Goal: Transaction & Acquisition: Purchase product/service

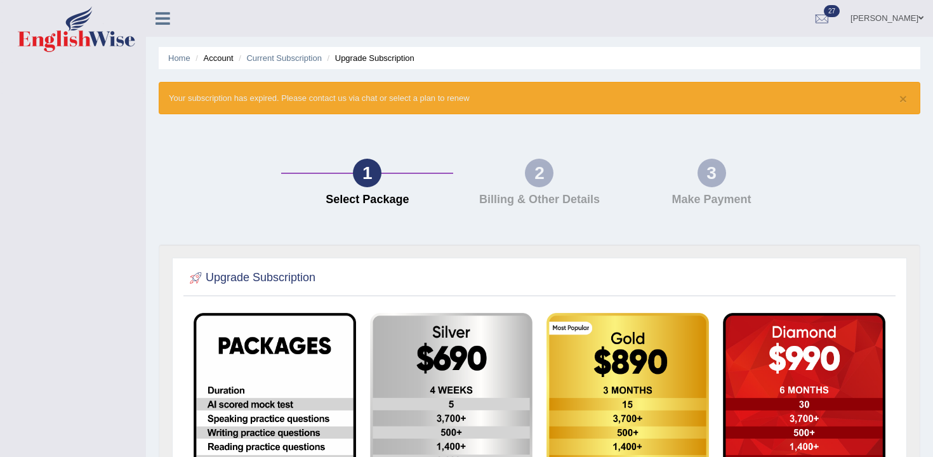
click at [165, 9] on link at bounding box center [163, 17] width 34 height 19
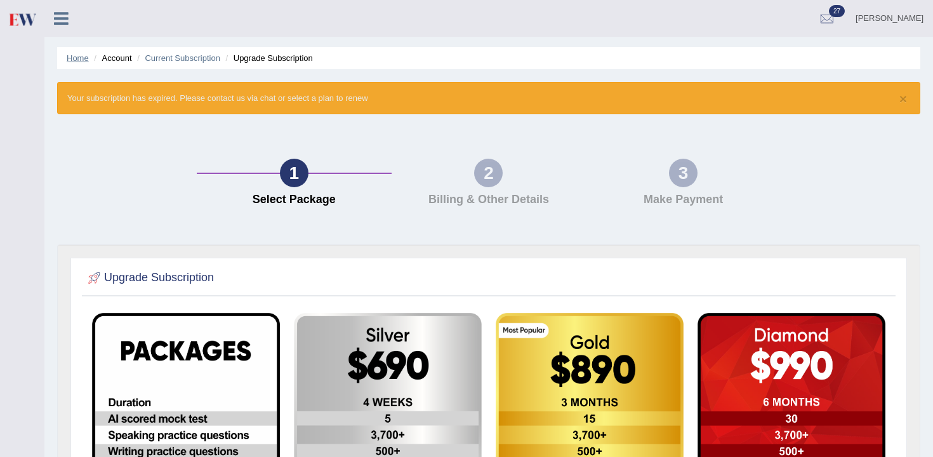
click at [81, 56] on link "Home" at bounding box center [78, 58] width 22 height 10
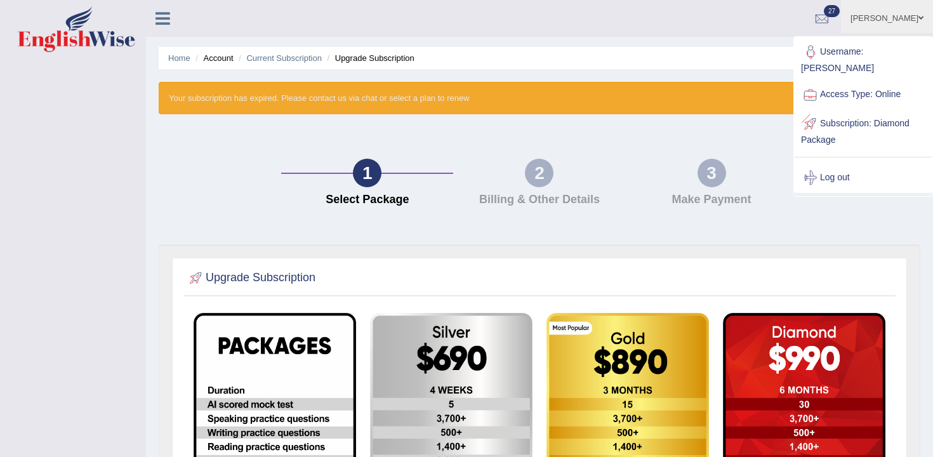
click at [838, 175] on link "Log out" at bounding box center [863, 177] width 137 height 29
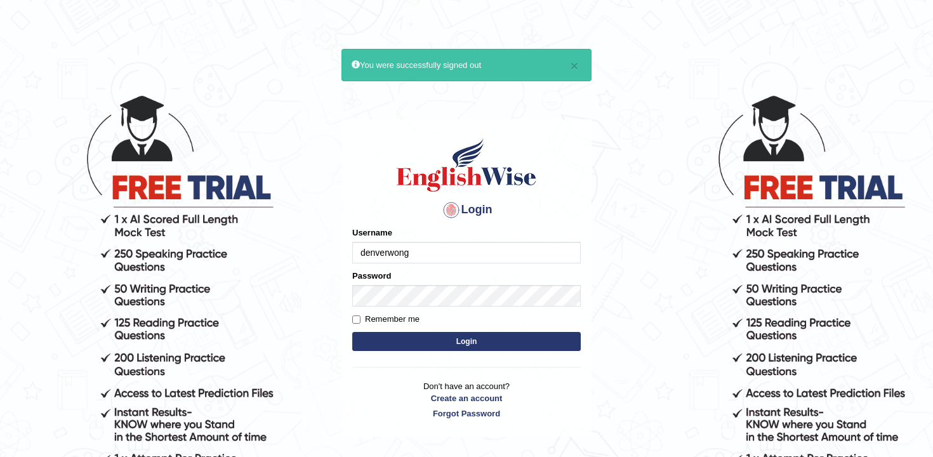
type input "denverwong"
click at [352, 332] on button "Login" at bounding box center [466, 341] width 228 height 19
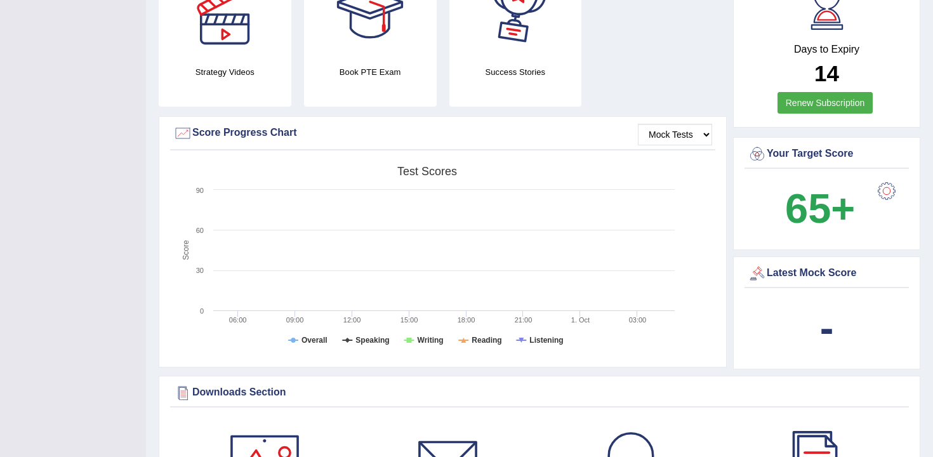
scroll to position [46, 0]
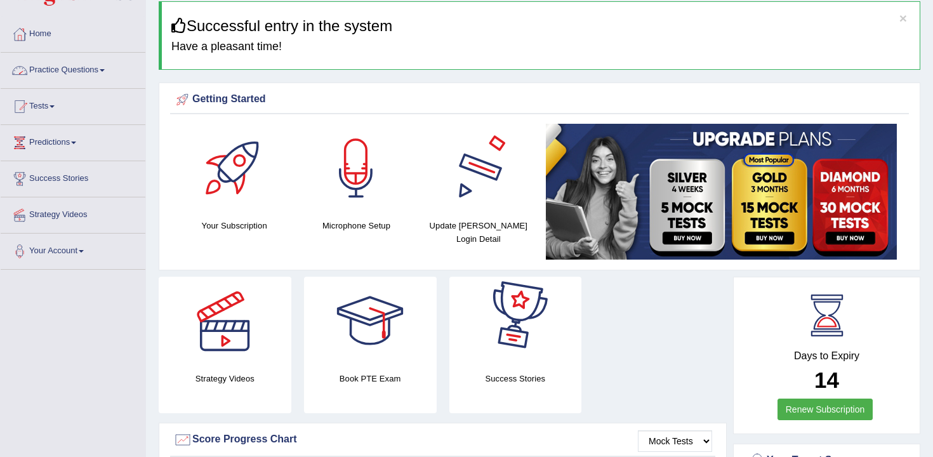
click at [63, 71] on link "Practice Questions" at bounding box center [73, 69] width 145 height 32
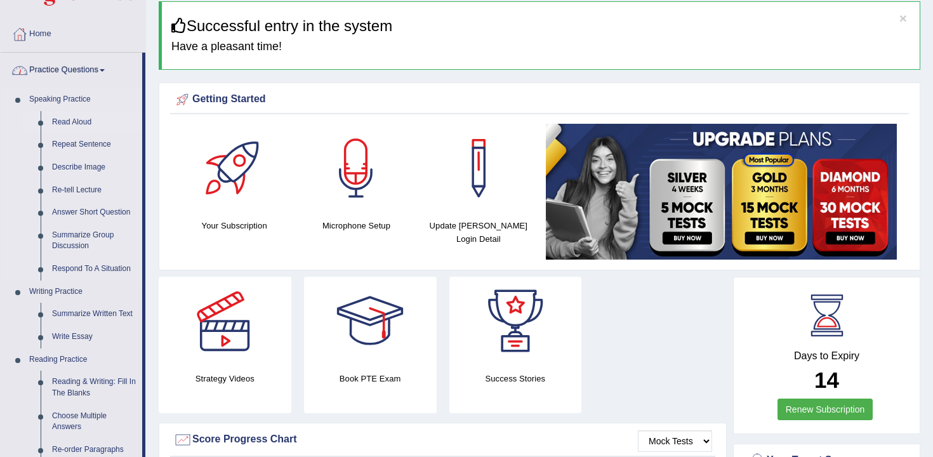
click at [58, 121] on link "Read Aloud" at bounding box center [94, 122] width 96 height 23
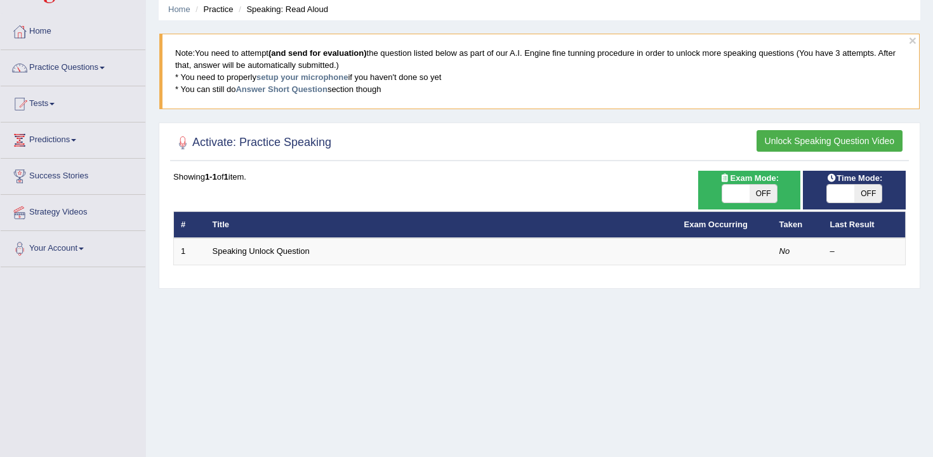
scroll to position [62, 0]
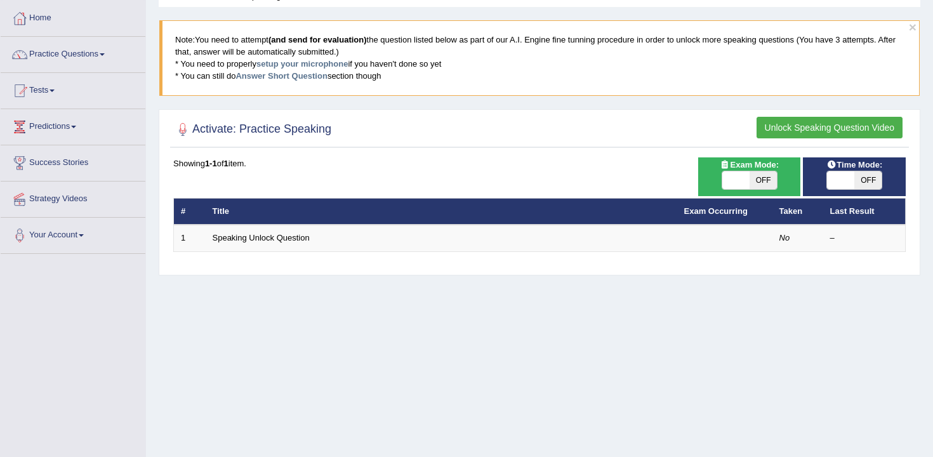
click at [792, 130] on button "Unlock Speaking Question Video" at bounding box center [829, 128] width 146 height 22
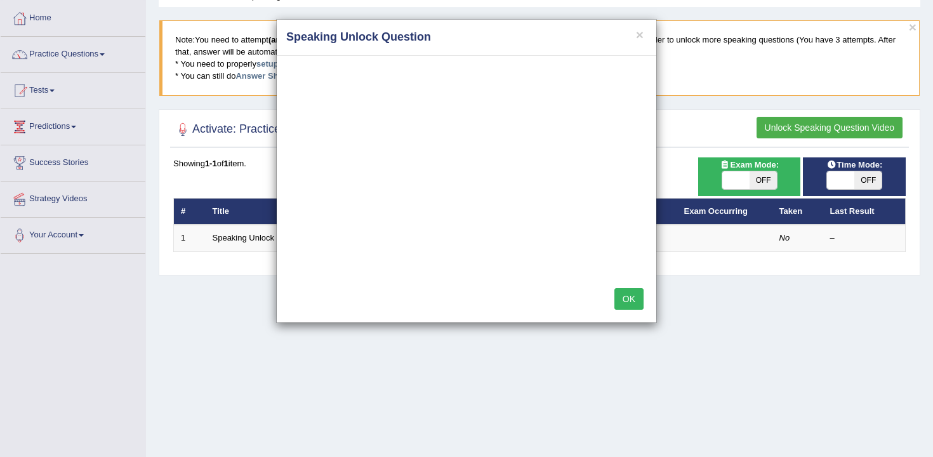
click at [627, 307] on button "OK" at bounding box center [628, 299] width 29 height 22
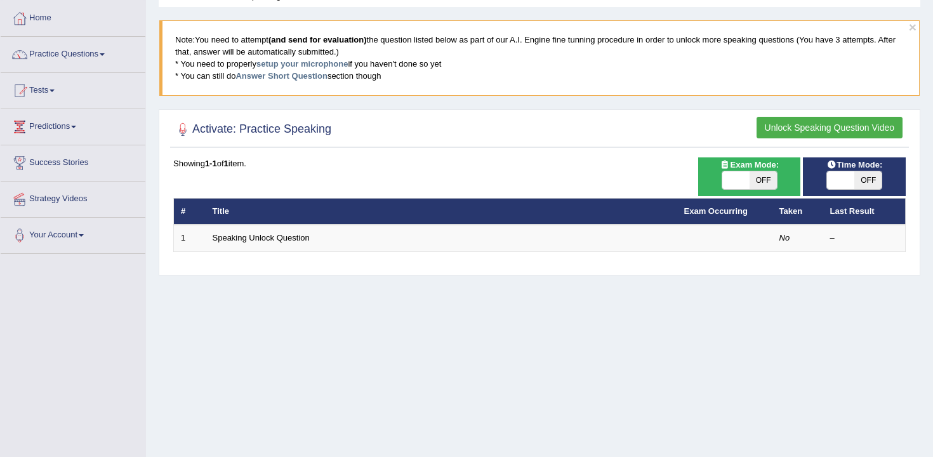
click at [808, 131] on button "Unlock Speaking Question Video" at bounding box center [829, 128] width 146 height 22
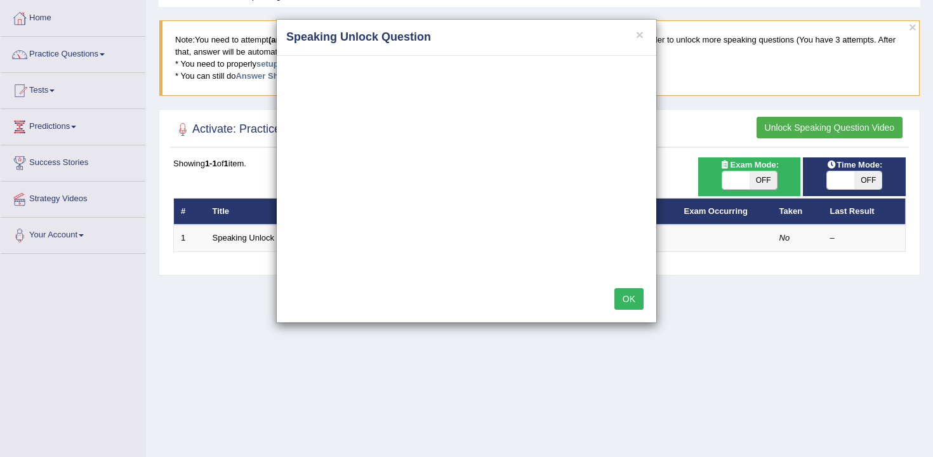
click at [633, 296] on button "OK" at bounding box center [628, 299] width 29 height 22
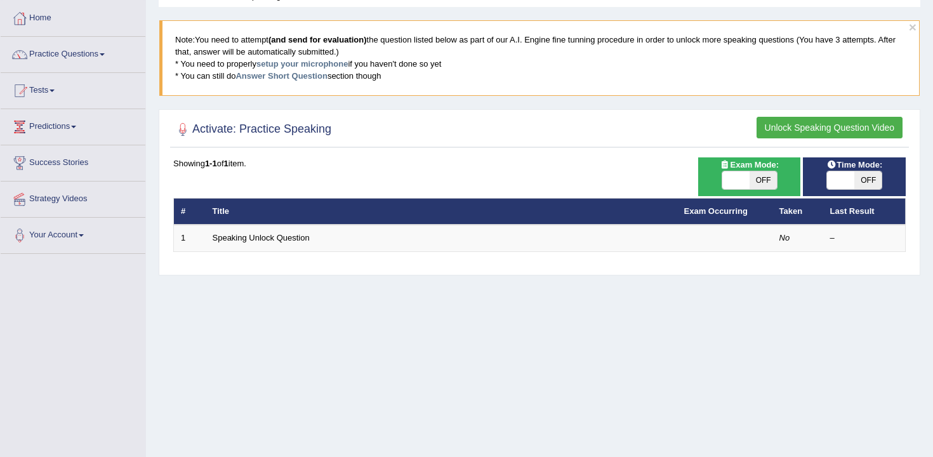
scroll to position [0, 0]
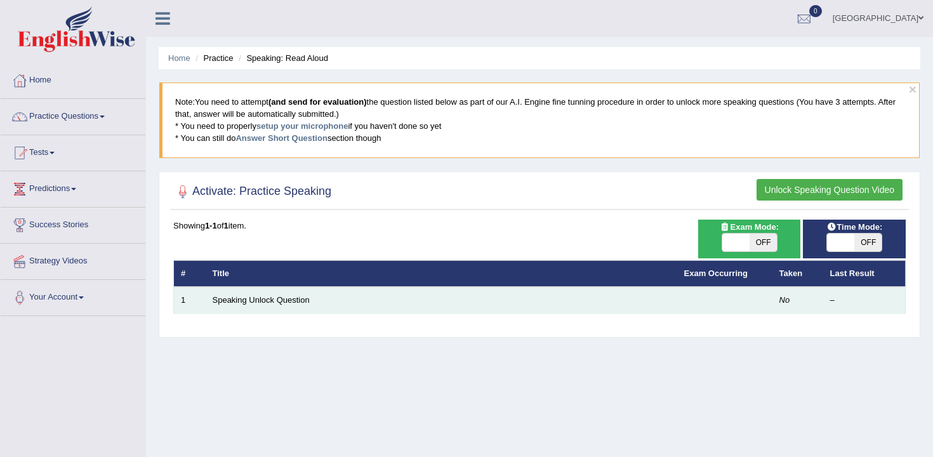
click at [703, 310] on td at bounding box center [724, 300] width 95 height 27
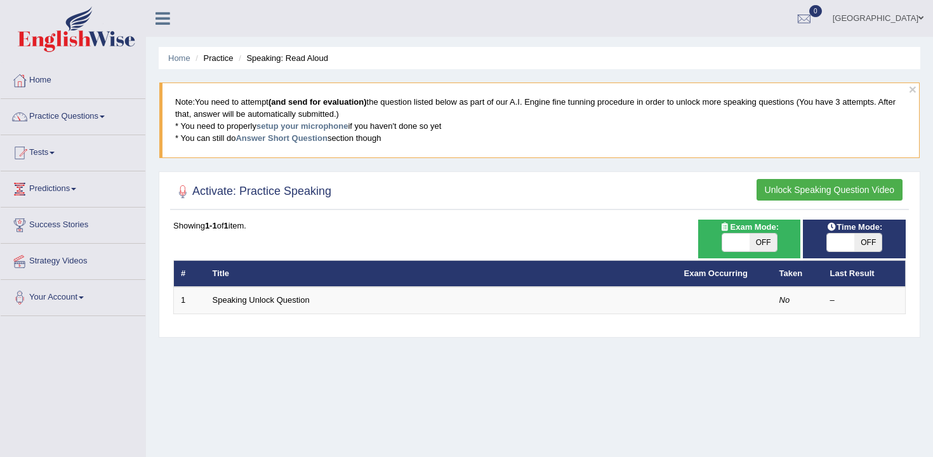
click at [281, 314] on div "Time Mode: ON OFF Exam Mode: ON OFF Showing 1-1 of 1 item. # Title Exam Occurri…" at bounding box center [539, 275] width 739 height 111
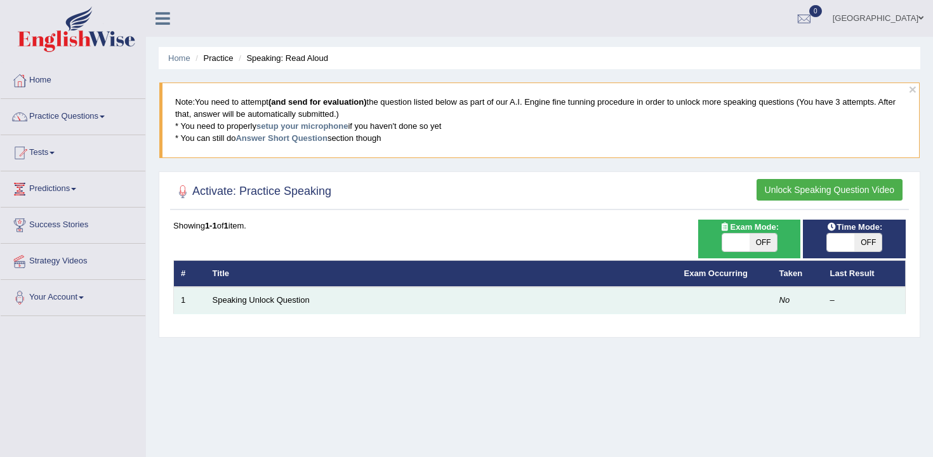
click at [280, 308] on td "Speaking Unlock Question" at bounding box center [442, 300] width 472 height 27
click at [280, 303] on link "Speaking Unlock Question" at bounding box center [261, 300] width 97 height 10
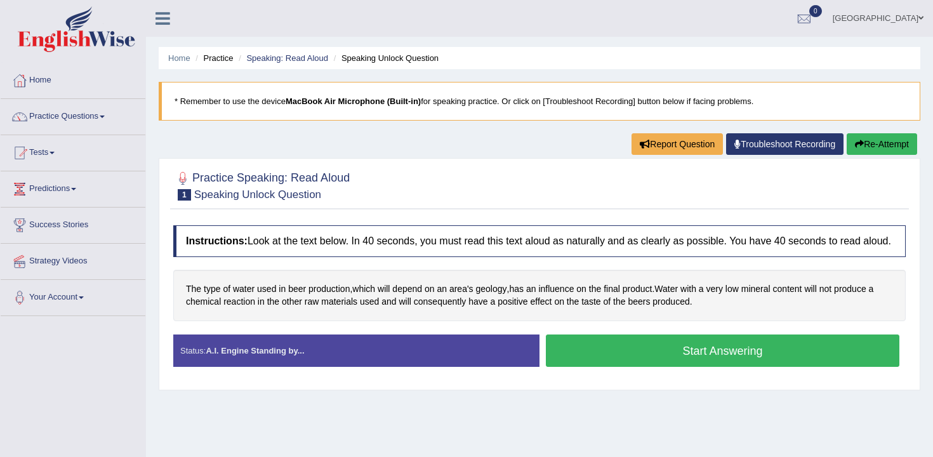
click at [570, 353] on button "Start Answering" at bounding box center [722, 350] width 353 height 32
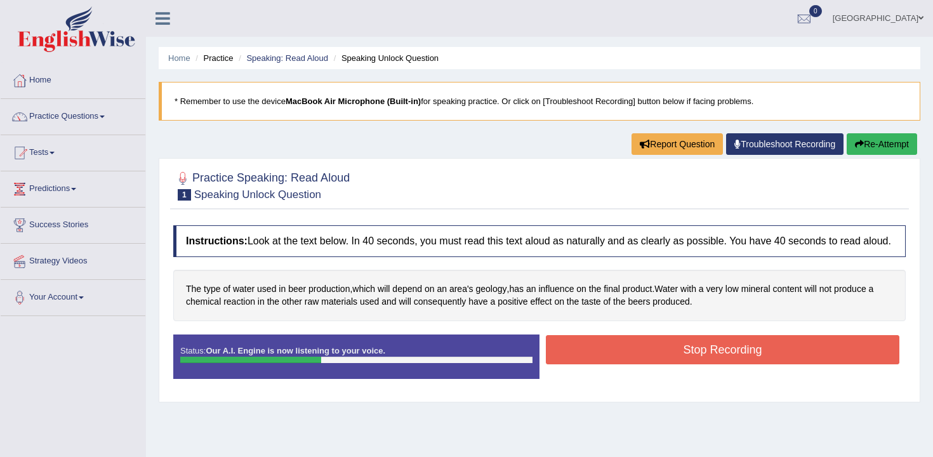
click at [594, 360] on button "Stop Recording" at bounding box center [722, 349] width 353 height 29
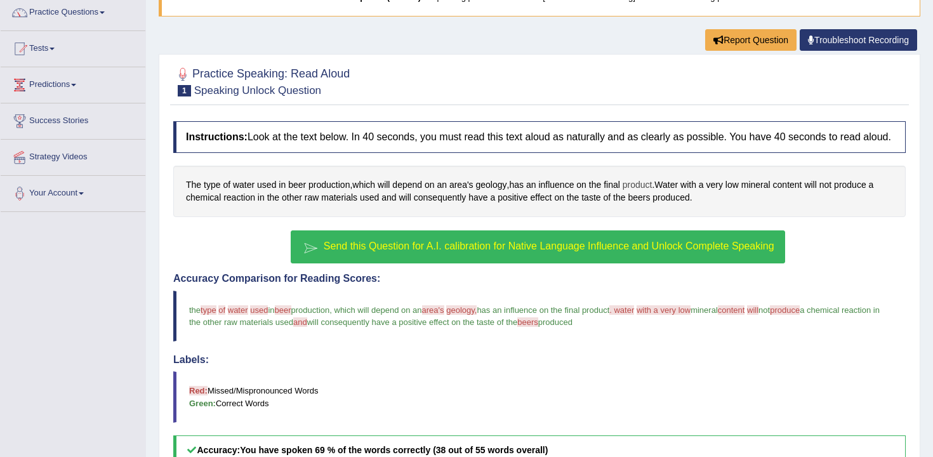
scroll to position [326, 0]
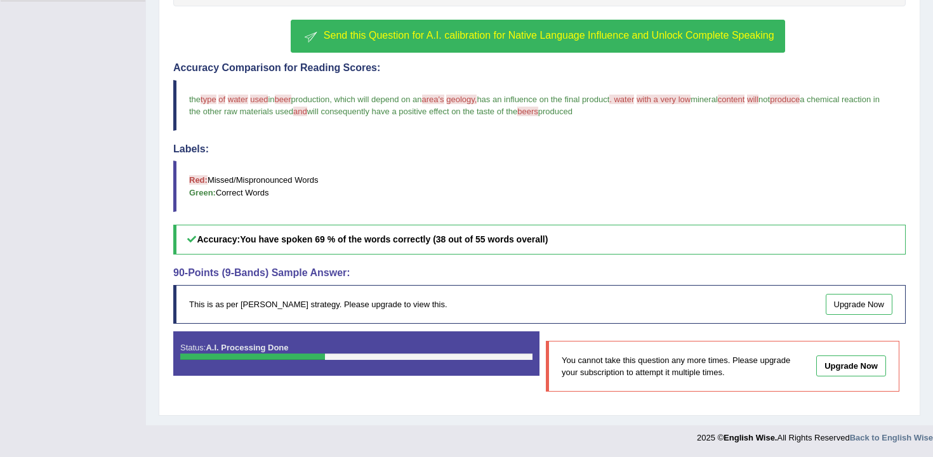
click at [842, 362] on link "Upgrade Now" at bounding box center [851, 365] width 70 height 21
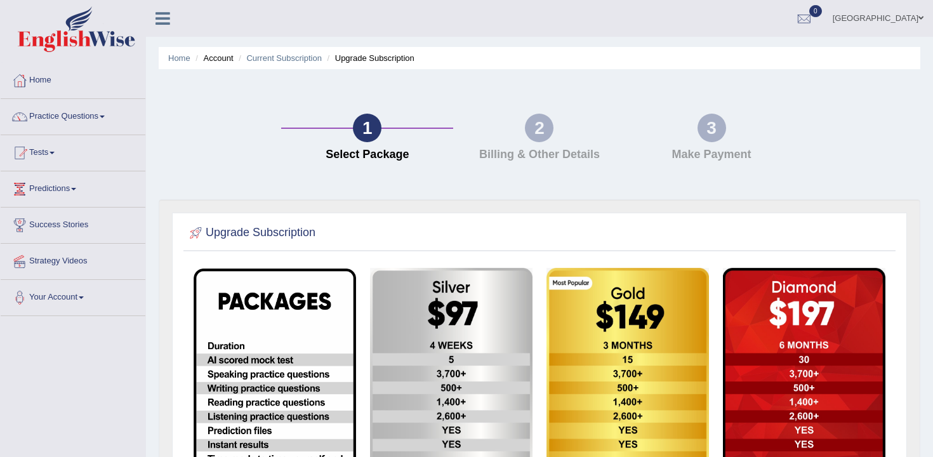
click at [448, 334] on img at bounding box center [451, 451] width 162 height 367
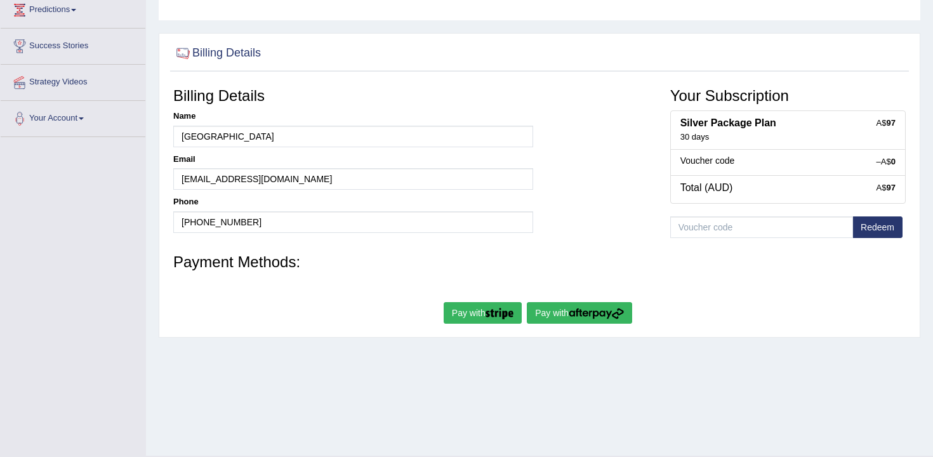
scroll to position [176, 0]
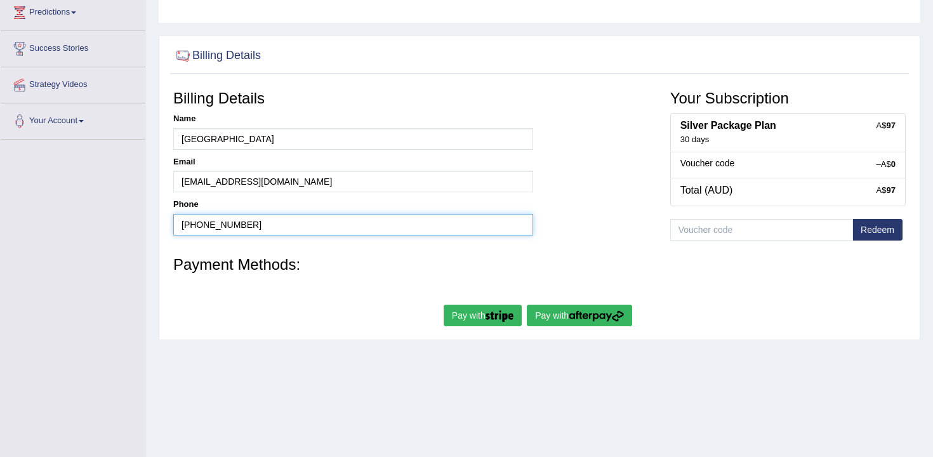
click at [325, 227] on input "+61423805916" at bounding box center [353, 225] width 360 height 22
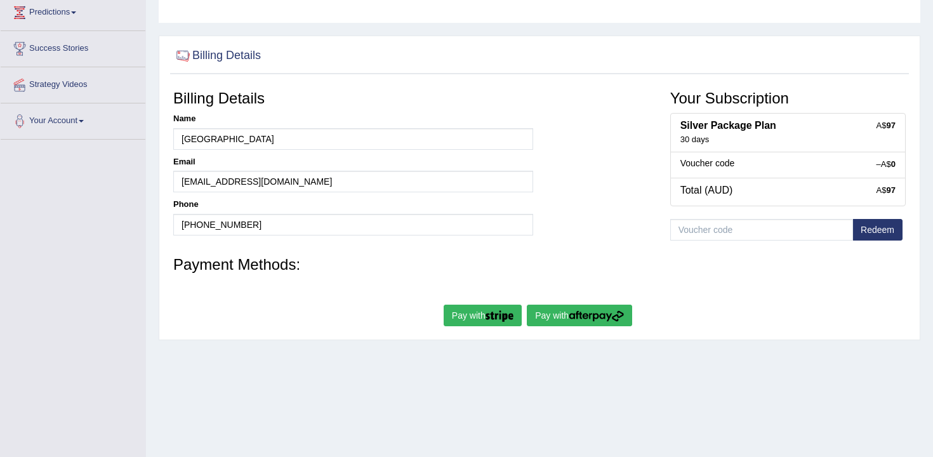
click at [358, 253] on form "Billing Details Name Denver Email firetea20010801@gmail.com Phone +61423805916 …" at bounding box center [539, 207] width 732 height 246
click at [491, 326] on button "Pay with" at bounding box center [483, 316] width 78 height 22
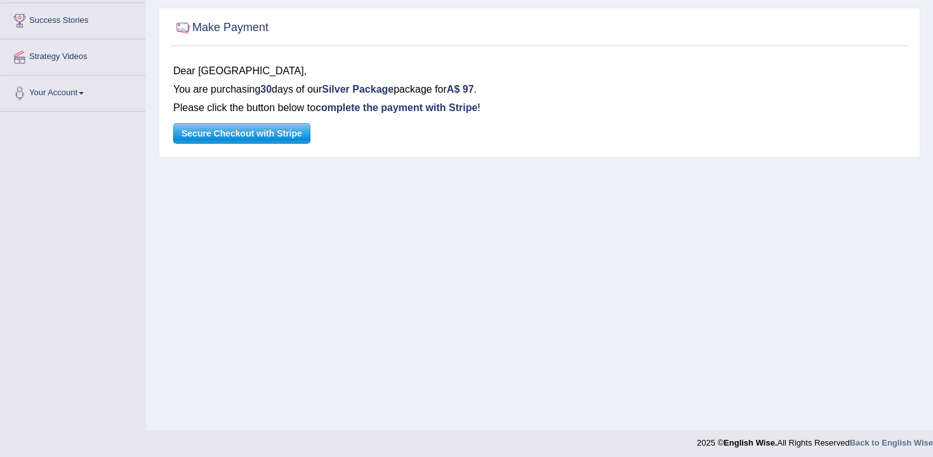
scroll to position [209, 0]
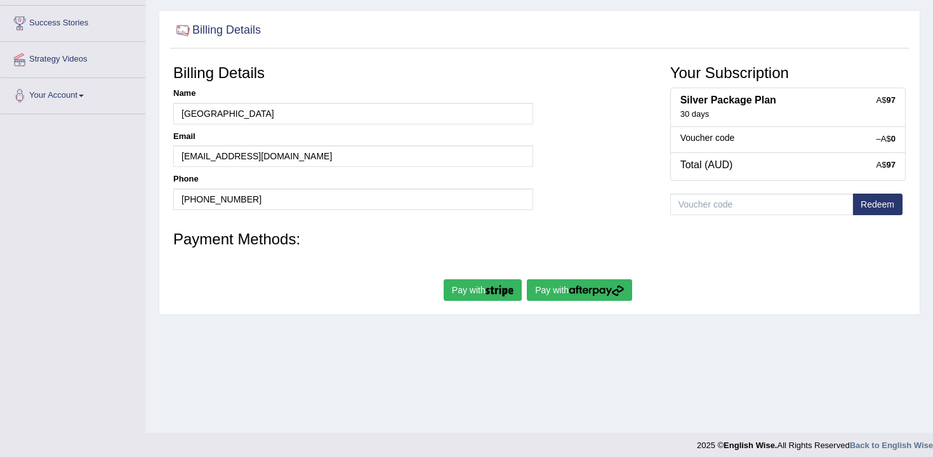
scroll to position [206, 0]
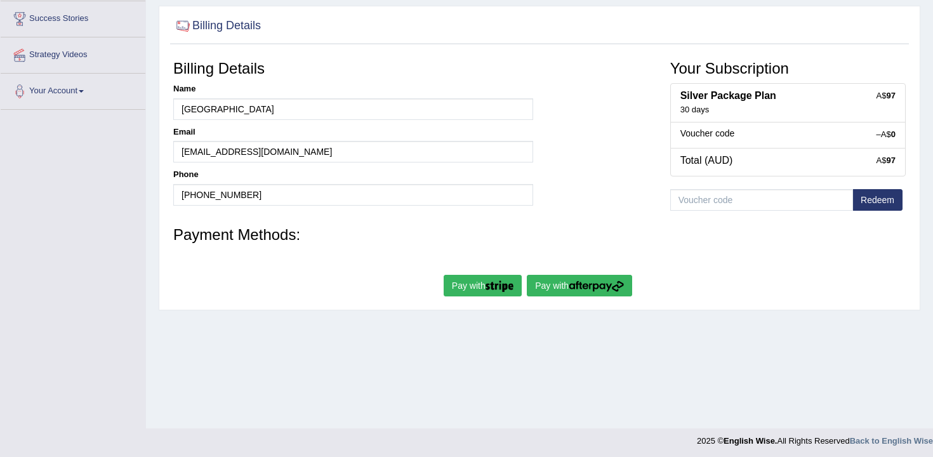
click at [577, 279] on button "Pay with" at bounding box center [579, 286] width 105 height 22
